Goal: Browse casually: Explore the website without a specific task or goal

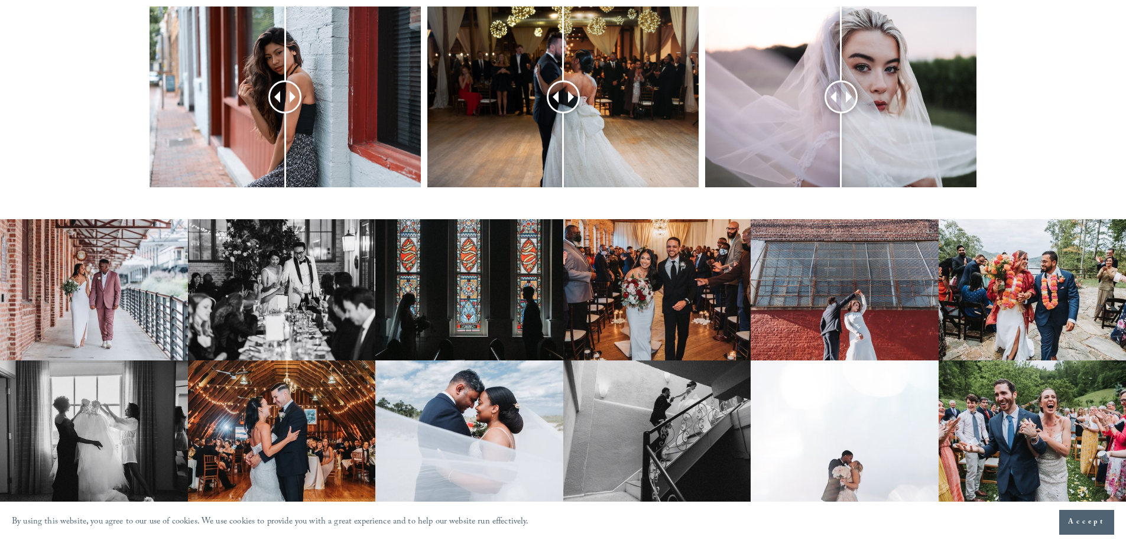
scroll to position [591, 0]
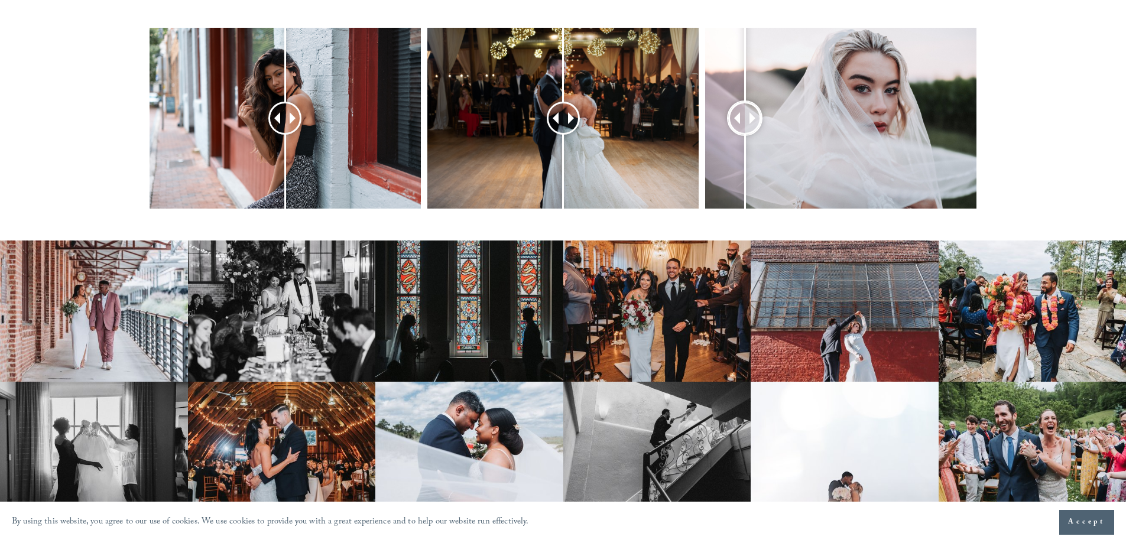
drag, startPoint x: 837, startPoint y: 100, endPoint x: 707, endPoint y: 125, distance: 132.2
click at [729, 125] on div at bounding box center [744, 117] width 31 height 31
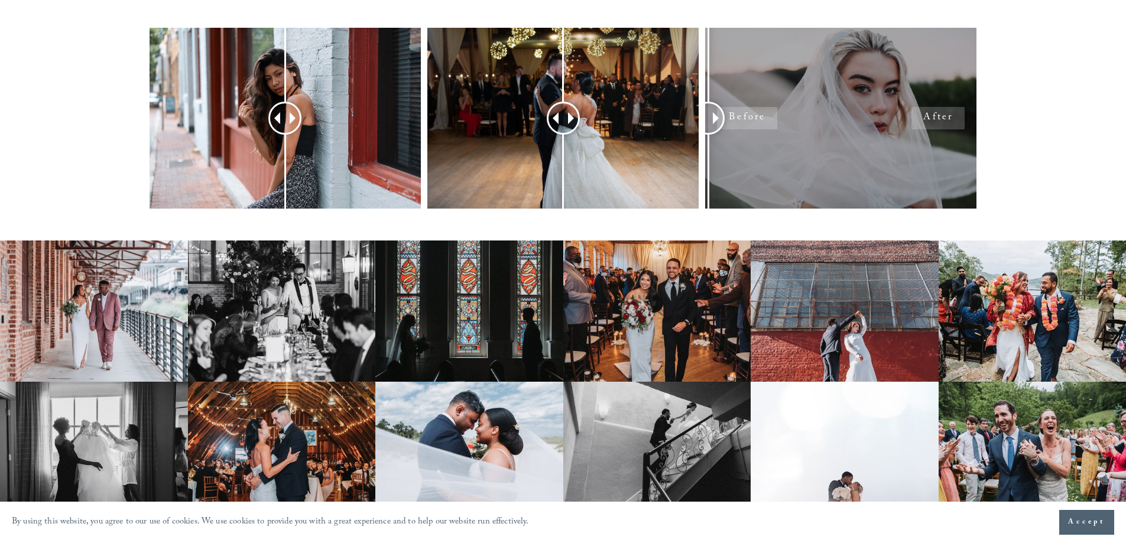
click at [863, 120] on div at bounding box center [840, 118] width 271 height 181
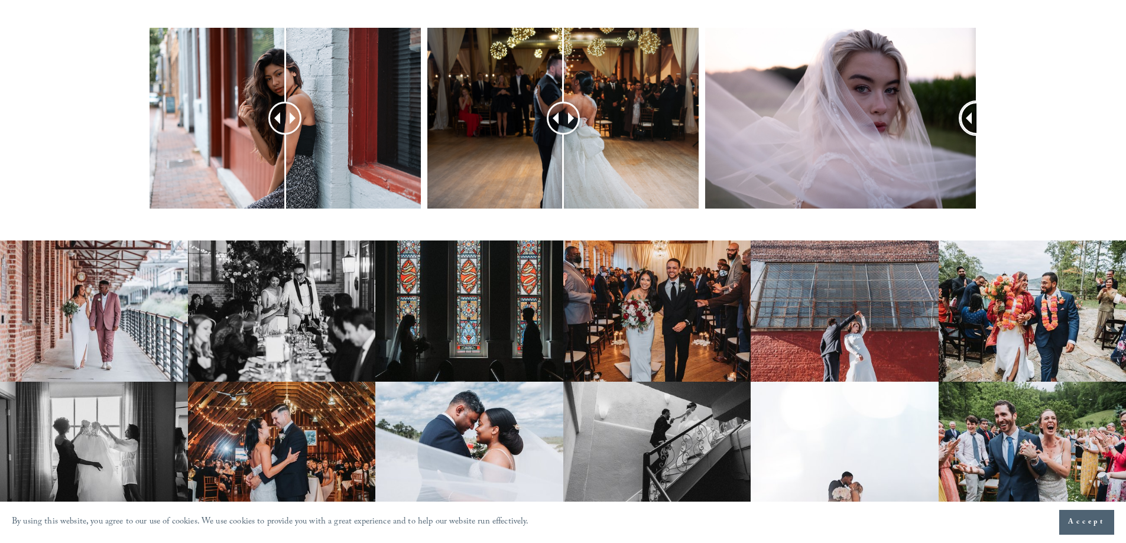
drag, startPoint x: 706, startPoint y: 99, endPoint x: 1009, endPoint y: 103, distance: 303.1
click at [1009, 103] on div at bounding box center [563, 134] width 1126 height 212
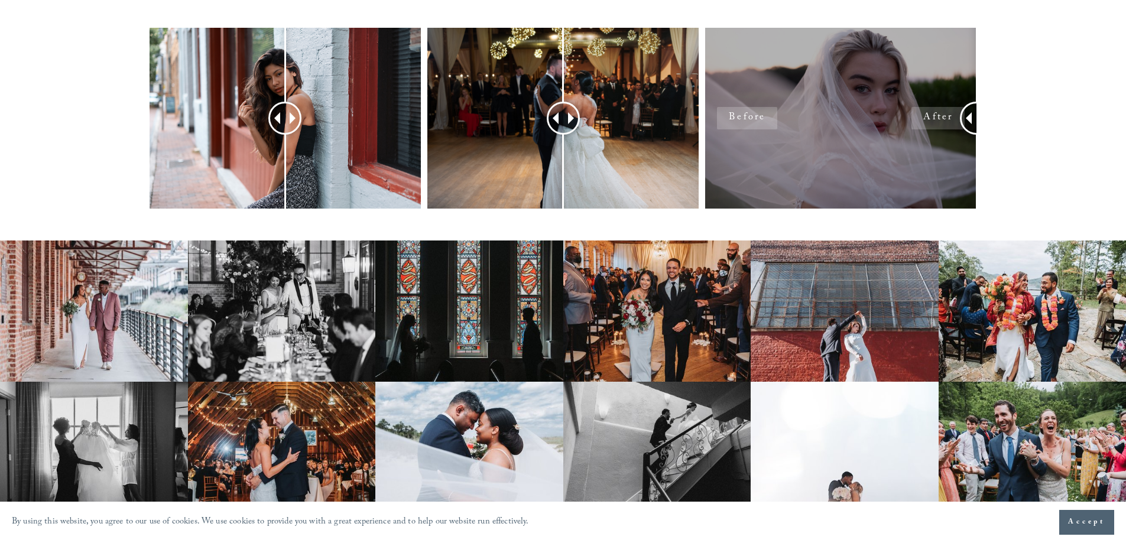
click at [858, 105] on div at bounding box center [840, 118] width 271 height 181
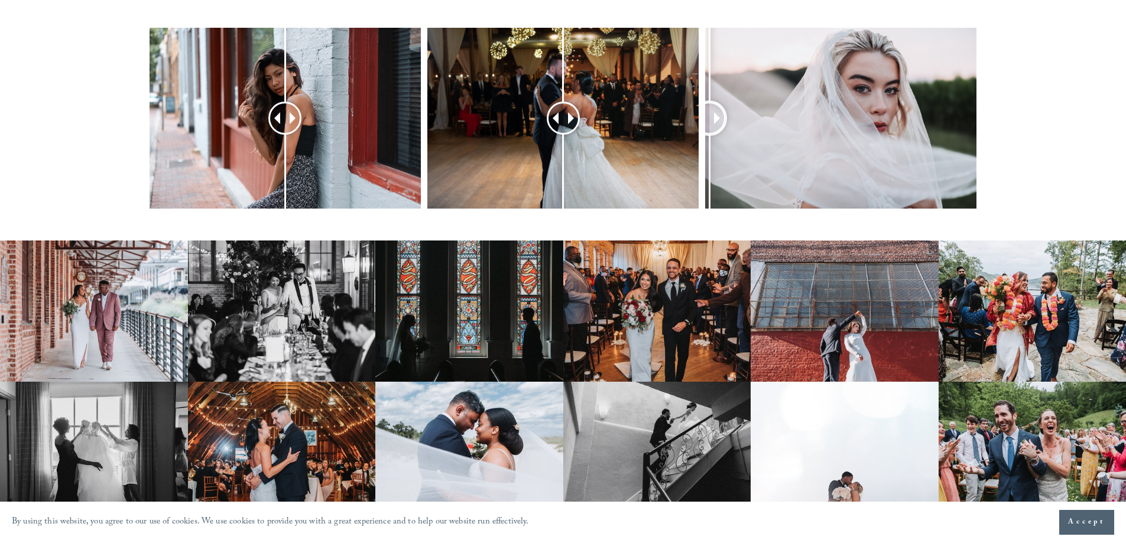
drag, startPoint x: 964, startPoint y: 100, endPoint x: 714, endPoint y: 112, distance: 250.2
click at [672, 117] on div at bounding box center [563, 134] width 1126 height 212
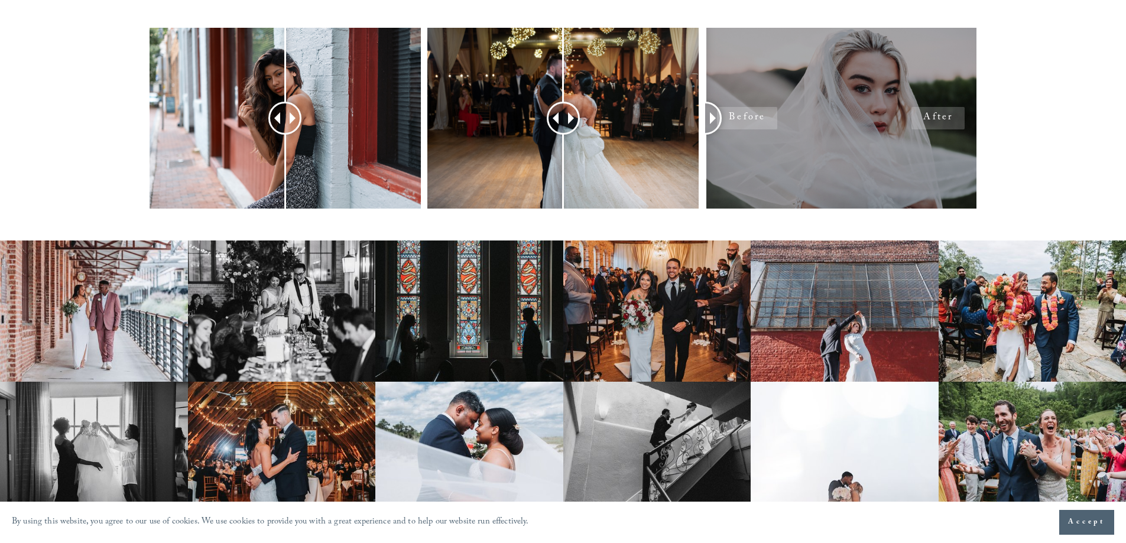
click at [835, 110] on div at bounding box center [840, 118] width 271 height 181
click at [942, 96] on div at bounding box center [840, 118] width 271 height 181
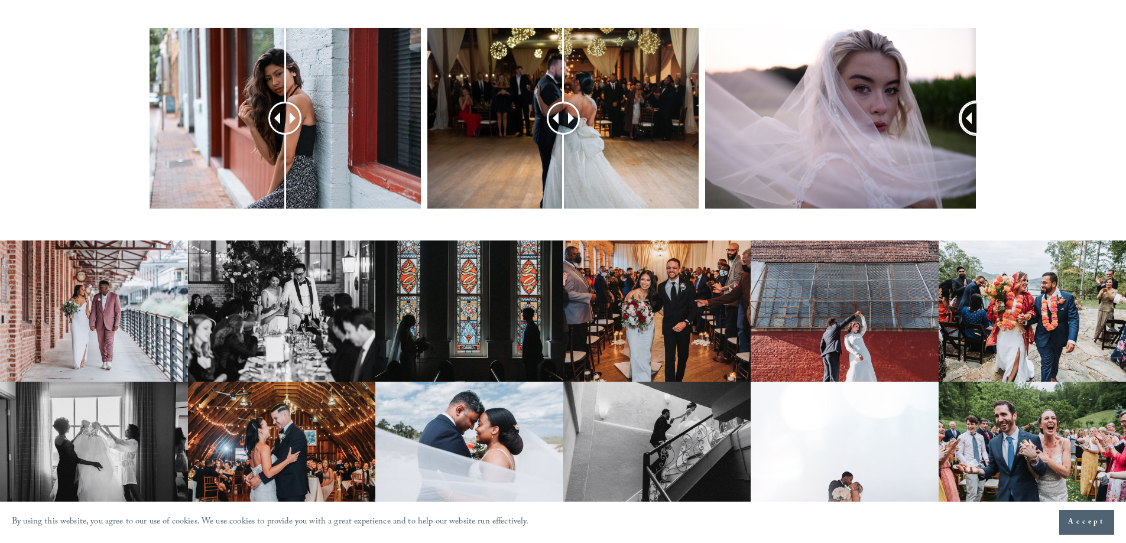
drag, startPoint x: 708, startPoint y: 97, endPoint x: 1006, endPoint y: 100, distance: 297.8
click at [1006, 100] on div at bounding box center [563, 134] width 1126 height 212
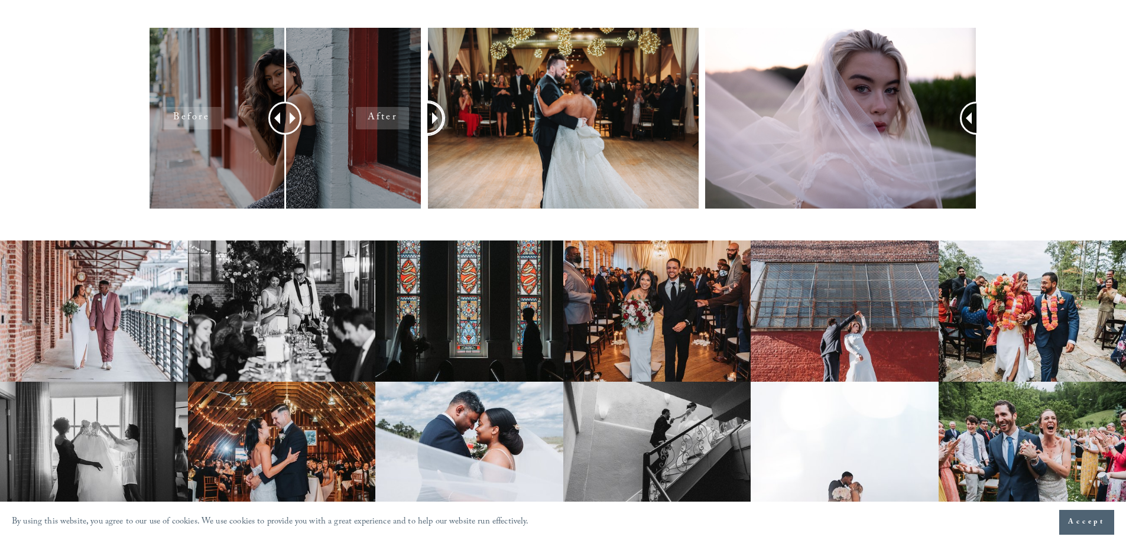
drag, startPoint x: 581, startPoint y: 100, endPoint x: 391, endPoint y: 110, distance: 189.9
click at [391, 110] on div at bounding box center [563, 134] width 1126 height 212
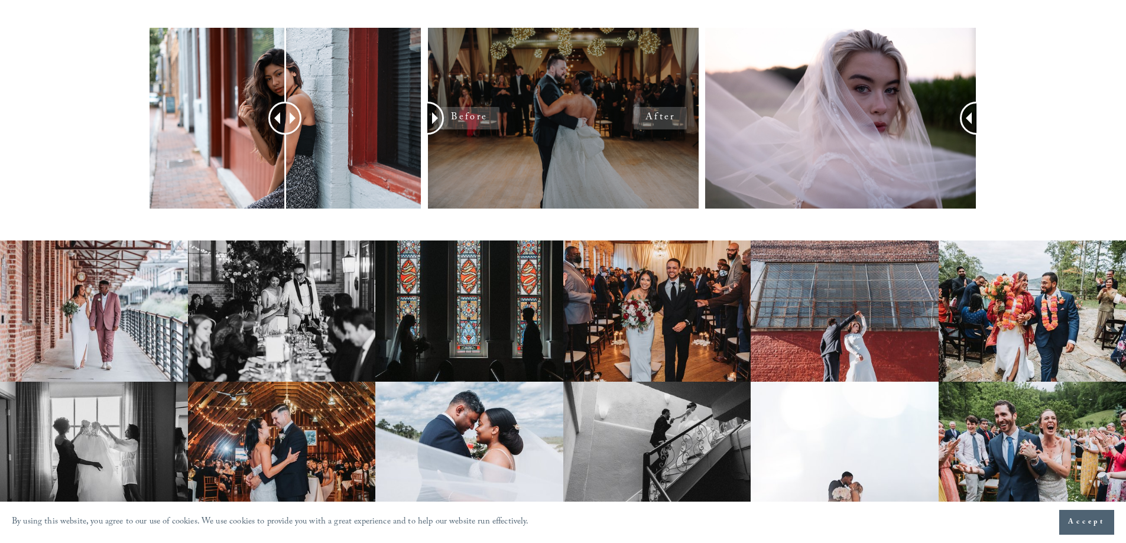
click at [619, 97] on div at bounding box center [562, 118] width 271 height 181
click at [658, 97] on div at bounding box center [562, 118] width 271 height 181
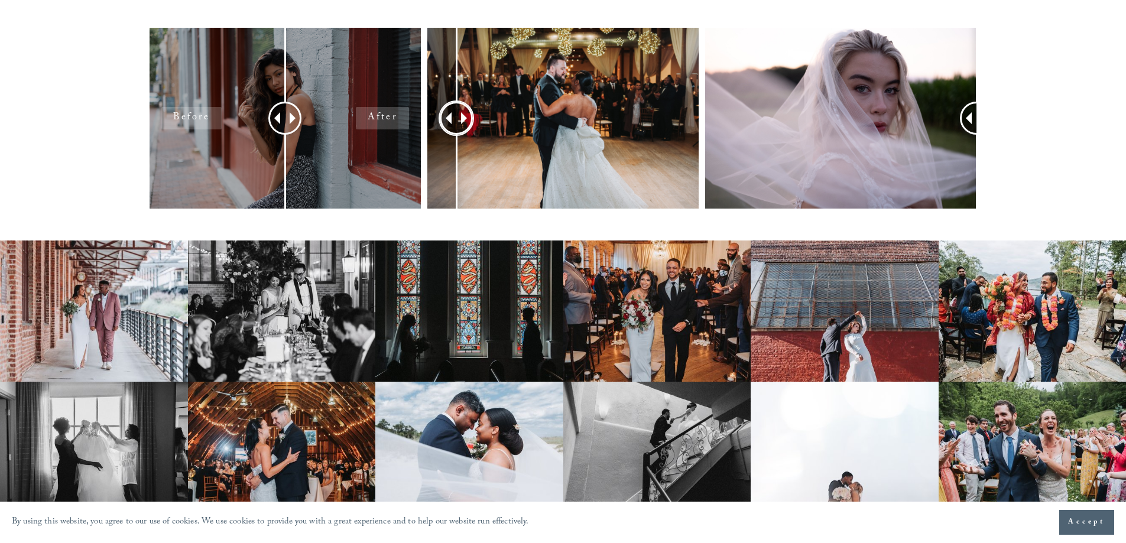
drag, startPoint x: 440, startPoint y: 97, endPoint x: 343, endPoint y: 97, distance: 96.3
click at [343, 97] on div at bounding box center [563, 134] width 1126 height 212
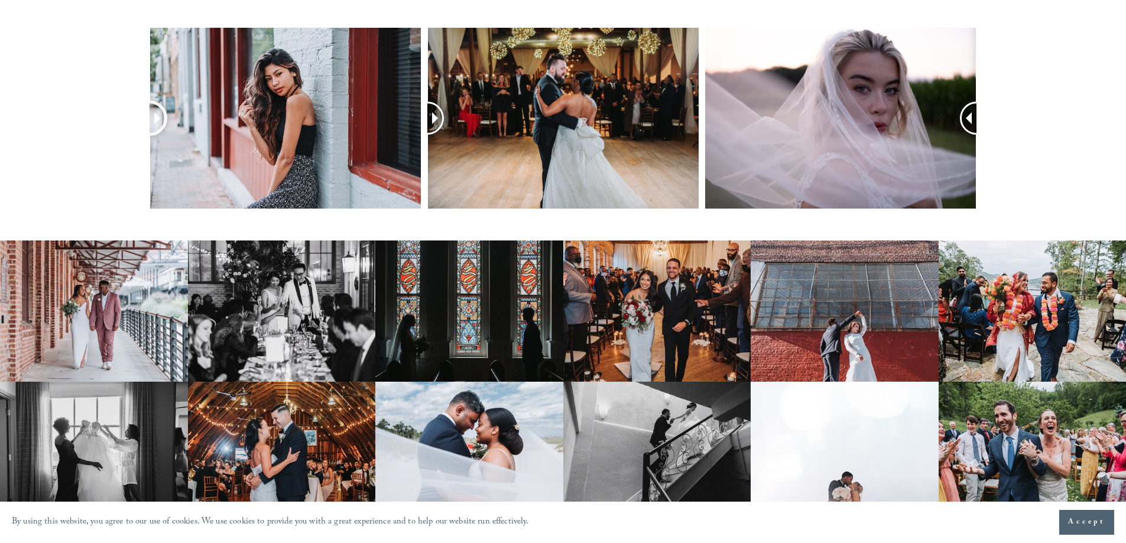
drag, startPoint x: 280, startPoint y: 95, endPoint x: 143, endPoint y: 97, distance: 137.1
click at [143, 97] on div at bounding box center [563, 134] width 1126 height 212
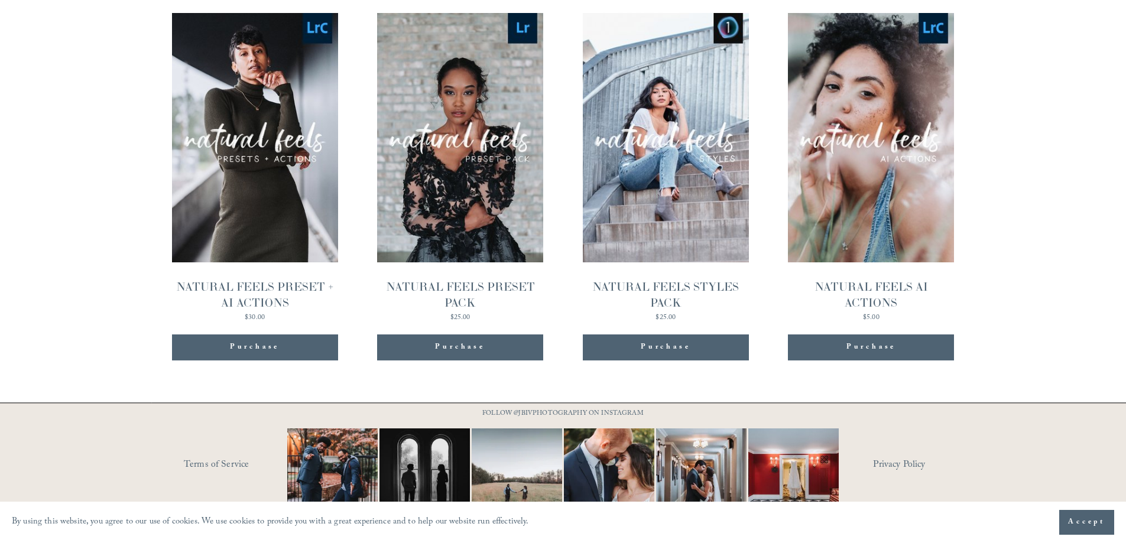
scroll to position [1319, 0]
